Goal: Task Accomplishment & Management: Complete application form

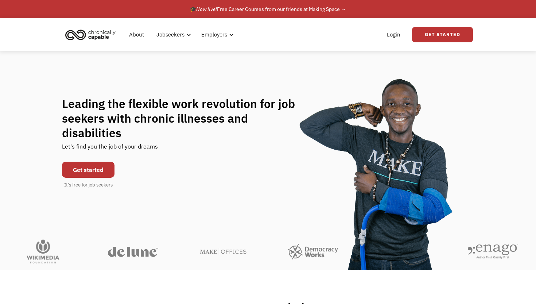
click at [102, 168] on link "Get started" at bounding box center [88, 169] width 52 height 16
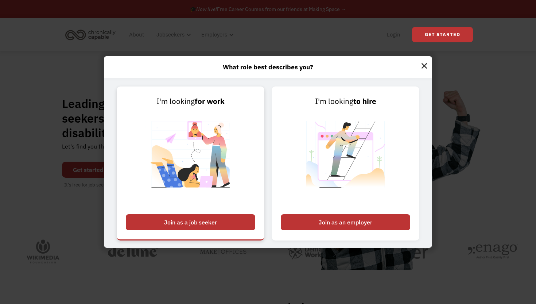
click at [193, 221] on div "Join as a job seeker" at bounding box center [190, 222] width 129 height 16
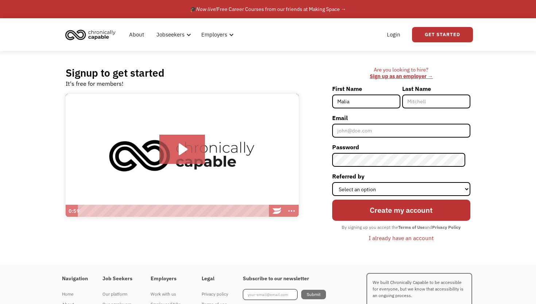
type input "Malia"
type input "[PERSON_NAME]"
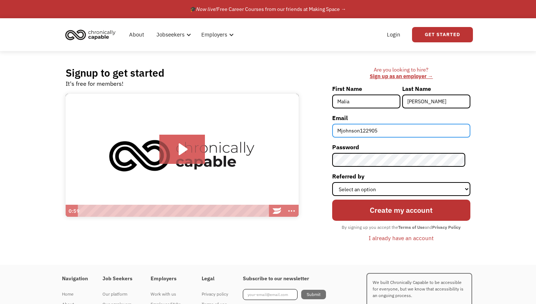
type input "Mjohnson122905@"
type input "mjohnson122905@gmail.com"
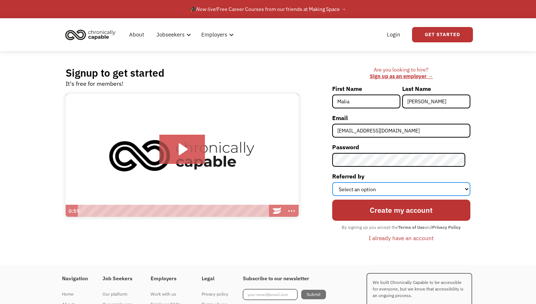
select select "Search Engine"
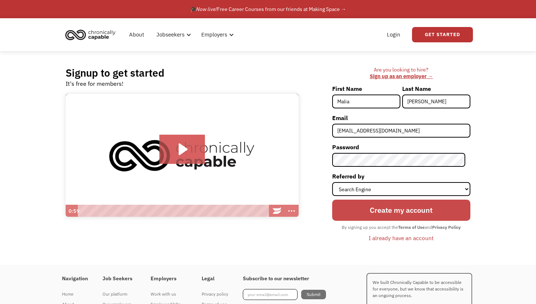
click at [399, 212] on input "Create my account" at bounding box center [401, 209] width 138 height 21
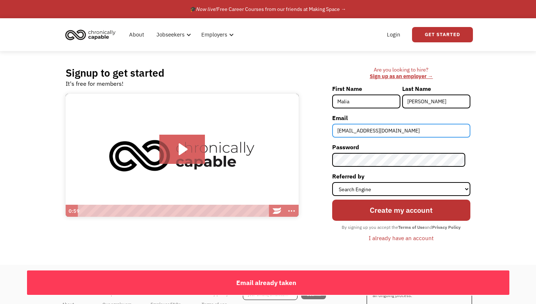
click at [380, 129] on input "mjohnson122905@gmail.com" at bounding box center [401, 131] width 138 height 14
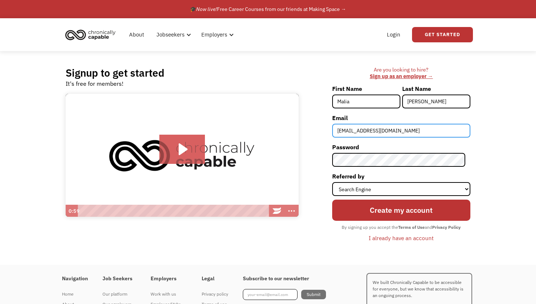
click at [403, 209] on input "Create my account" at bounding box center [401, 209] width 138 height 21
click at [373, 128] on input "malia.johnson1229@gmail.com" at bounding box center [401, 131] width 138 height 14
click at [422, 133] on input "malia.johnson1229@gmail.com" at bounding box center [401, 131] width 138 height 14
click at [411, 134] on input "malia.johnson1229@gmail.com" at bounding box center [401, 131] width 138 height 14
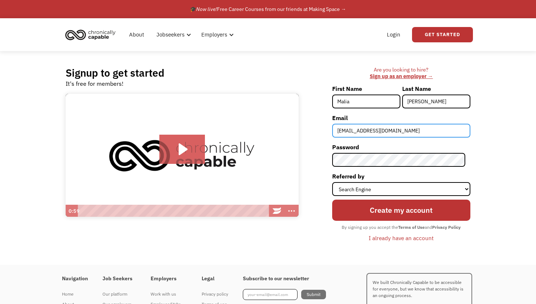
click at [411, 134] on input "malia.johnson1229@gmail.com" at bounding box center [401, 131] width 138 height 14
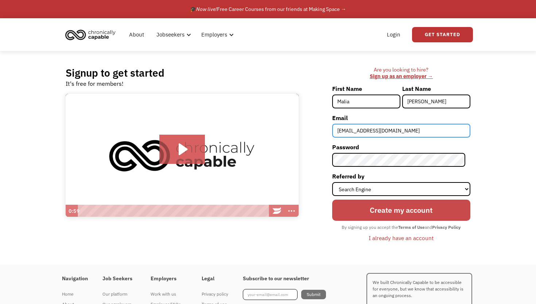
type input "[EMAIL_ADDRESS][DOMAIN_NAME]"
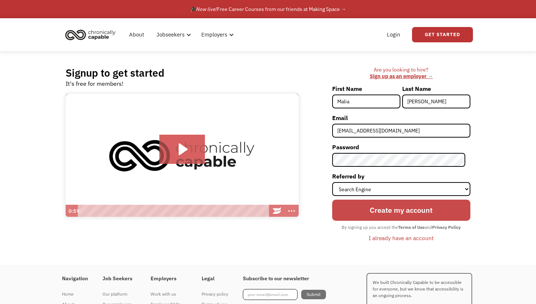
click at [400, 211] on input "Create my account" at bounding box center [401, 209] width 138 height 21
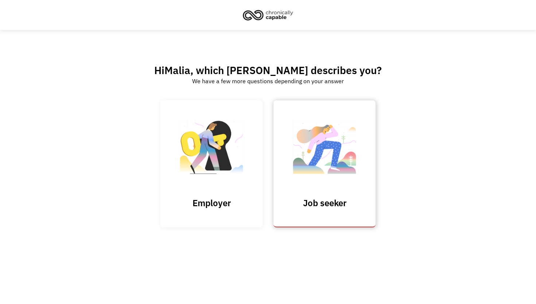
click at [334, 166] on img at bounding box center [324, 150] width 73 height 71
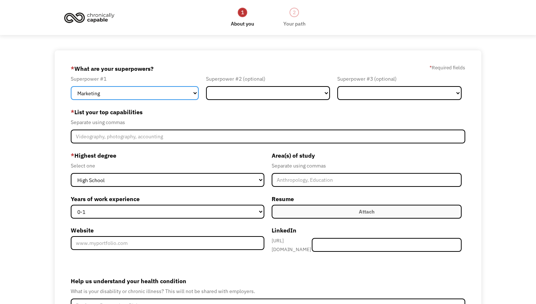
select select "Customer Service"
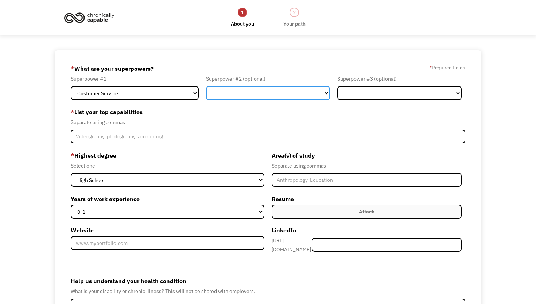
select select "Other"
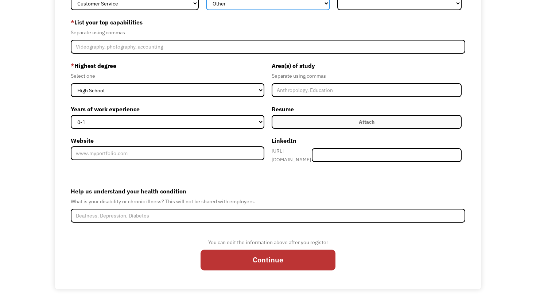
scroll to position [85, 0]
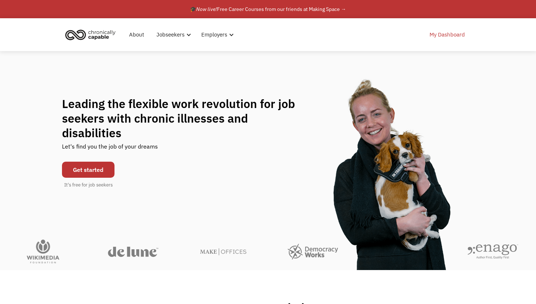
click at [456, 33] on link "My Dashboard" at bounding box center [447, 34] width 44 height 23
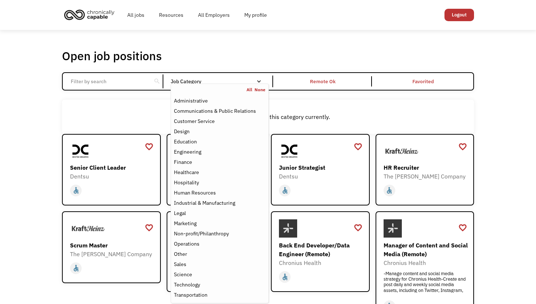
click at [182, 79] on div "Job Category" at bounding box center [220, 81] width 98 height 5
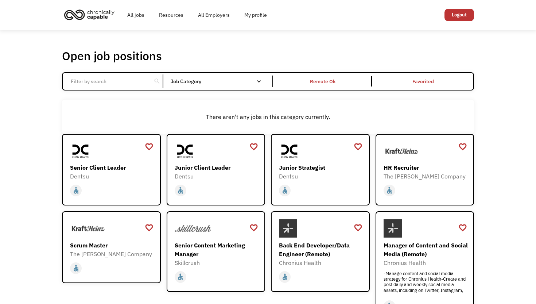
click at [182, 79] on div "Job Category" at bounding box center [220, 81] width 98 height 5
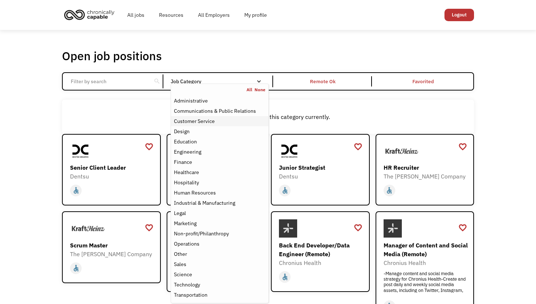
click at [199, 120] on div "Customer Service" at bounding box center [194, 121] width 41 height 9
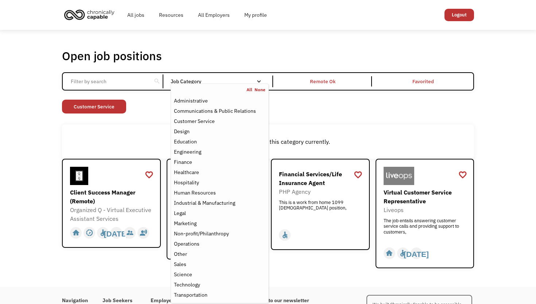
click at [310, 125] on div "There aren't any jobs in this category currently." at bounding box center [268, 141] width 412 height 34
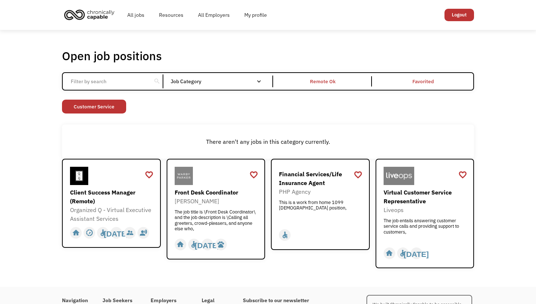
click at [131, 83] on input "Email Form" at bounding box center [106, 81] width 81 height 14
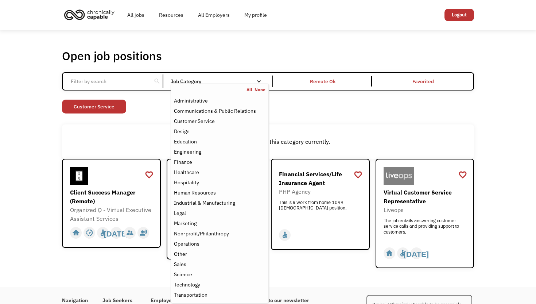
click at [241, 82] on div "Job Category" at bounding box center [220, 81] width 98 height 5
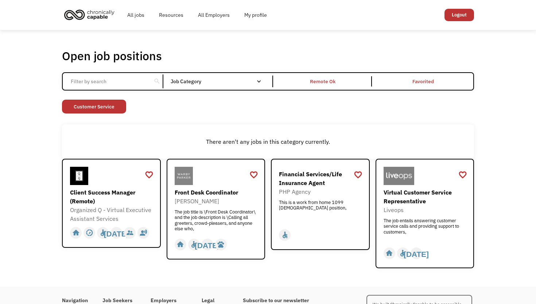
click at [241, 82] on div "Job Category" at bounding box center [220, 81] width 98 height 5
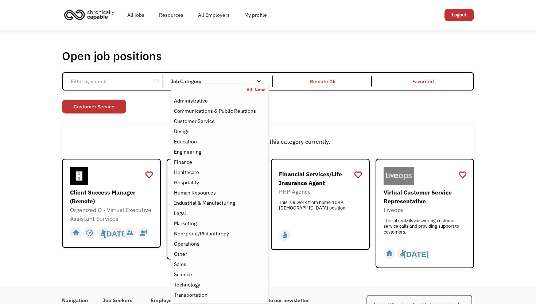
click at [255, 90] on link "None" at bounding box center [259, 90] width 11 height 6
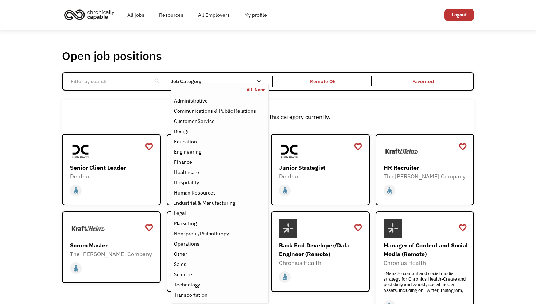
click at [105, 116] on div "There aren't any jobs in this category currently." at bounding box center [268, 116] width 404 height 9
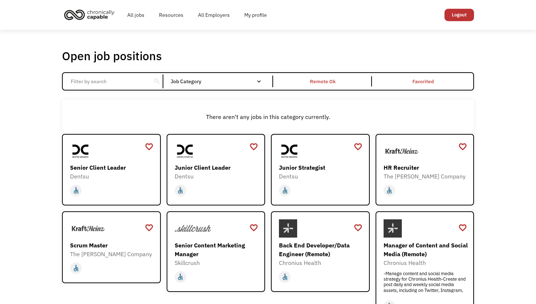
click at [109, 81] on input "Email Form" at bounding box center [106, 81] width 81 height 14
click at [139, 14] on link "All jobs" at bounding box center [136, 14] width 32 height 23
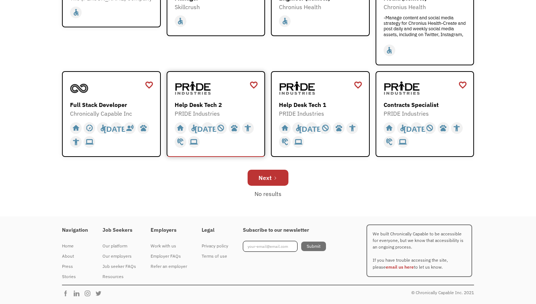
scroll to position [255, 0]
click at [271, 174] on div "Next" at bounding box center [264, 177] width 13 height 9
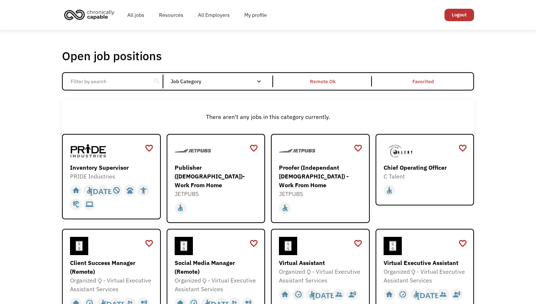
click at [124, 80] on input "Email Form" at bounding box center [106, 81] width 81 height 14
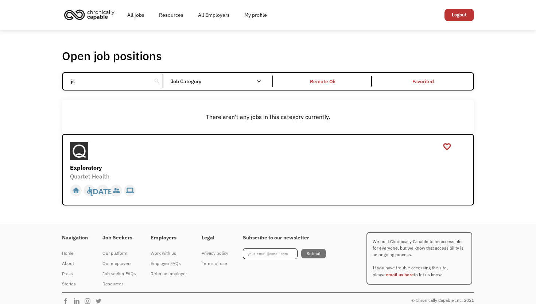
type input "j"
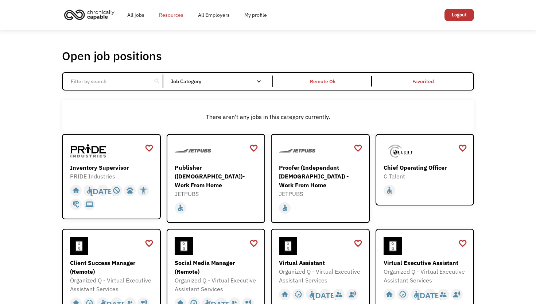
click at [179, 14] on link "Resources" at bounding box center [171, 14] width 39 height 23
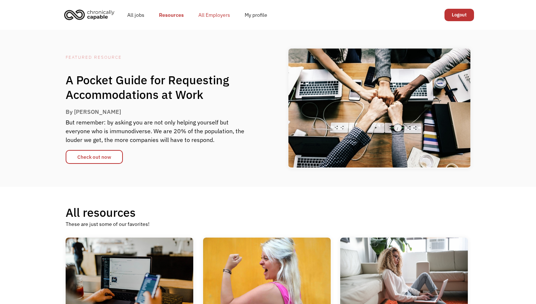
click at [213, 12] on link "All Employers" at bounding box center [214, 14] width 46 height 23
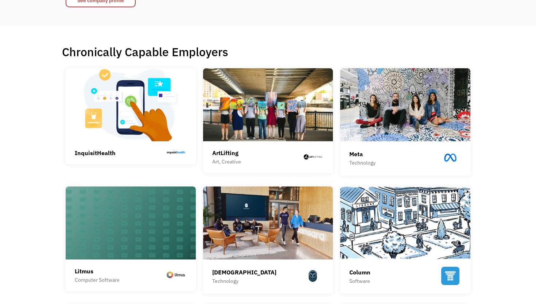
scroll to position [79, 0]
